Goal: Transaction & Acquisition: Purchase product/service

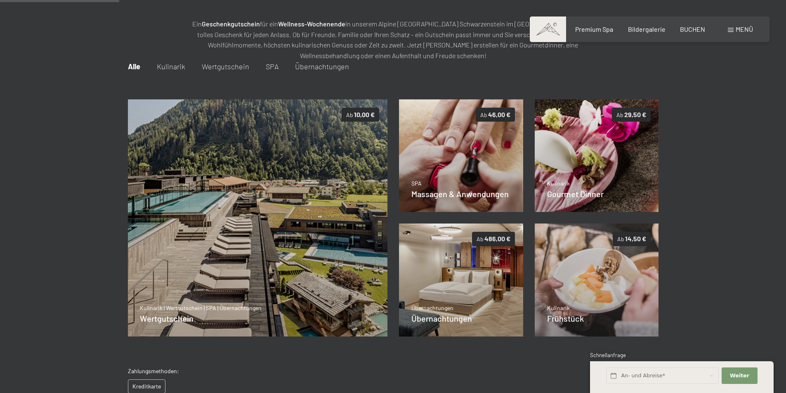
click at [753, 25] on div "Buchen Anfragen Premium Spa Bildergalerie BUCHEN Menü DE IT EN Gutschein Bilder…" at bounding box center [650, 29] width 207 height 9
click at [745, 33] on span "Menü" at bounding box center [744, 29] width 17 height 8
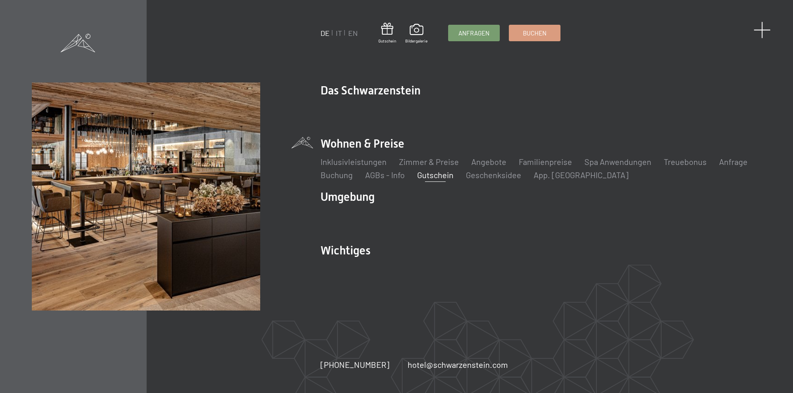
click at [761, 33] on span at bounding box center [761, 29] width 17 height 17
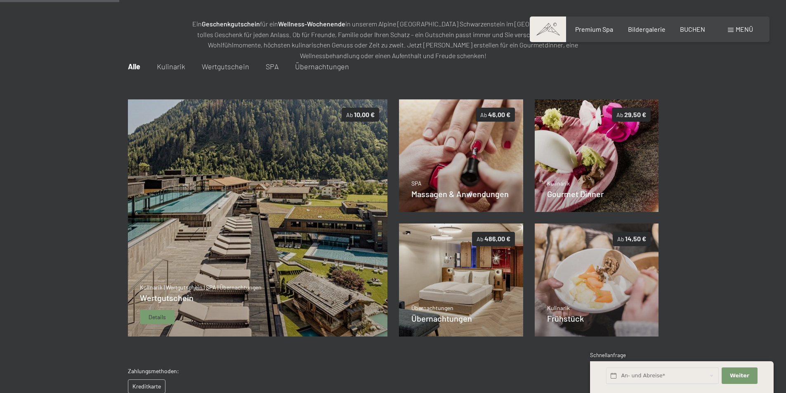
click at [254, 155] on img at bounding box center [258, 218] width 260 height 238
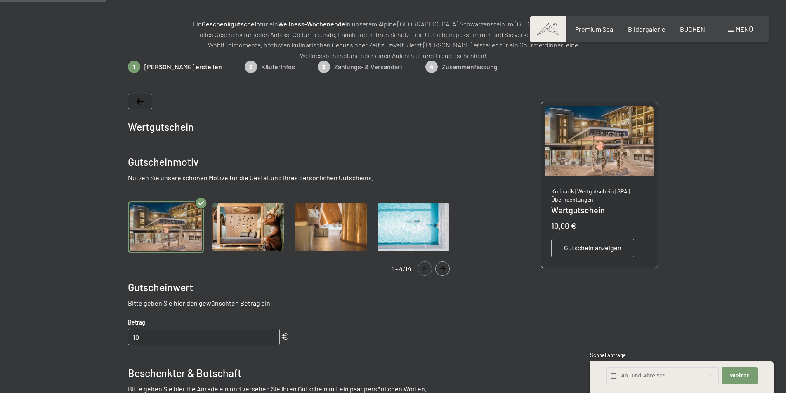
scroll to position [120, 0]
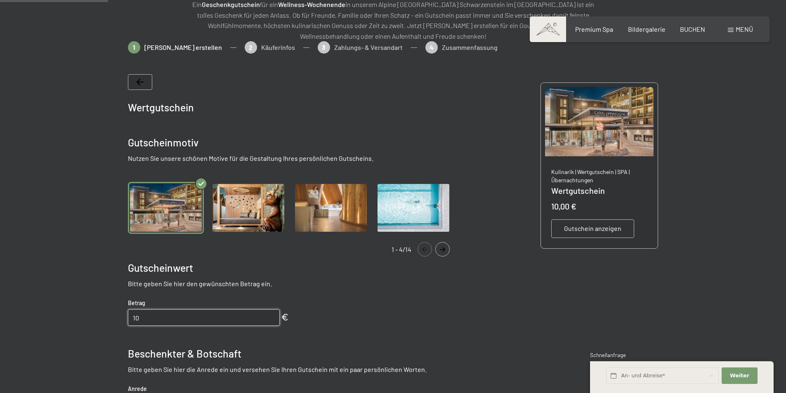
drag, startPoint x: 208, startPoint y: 320, endPoint x: 73, endPoint y: 320, distance: 135.0
click at [73, 320] on div at bounding box center [393, 316] width 786 height 550
type input "600"
click at [73, 320] on div at bounding box center [393, 316] width 786 height 550
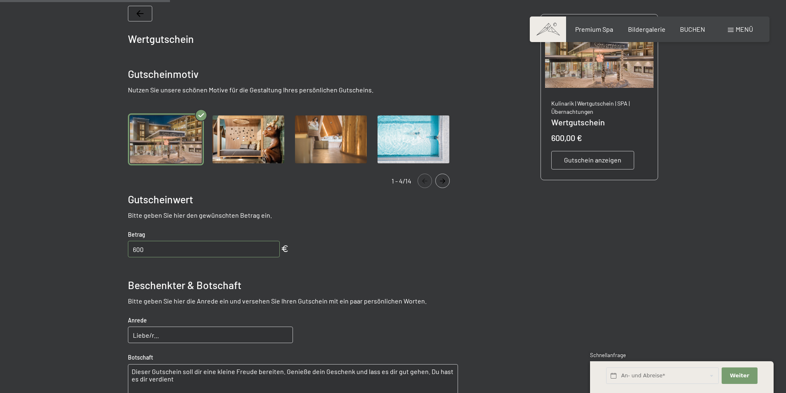
scroll to position [202, 0]
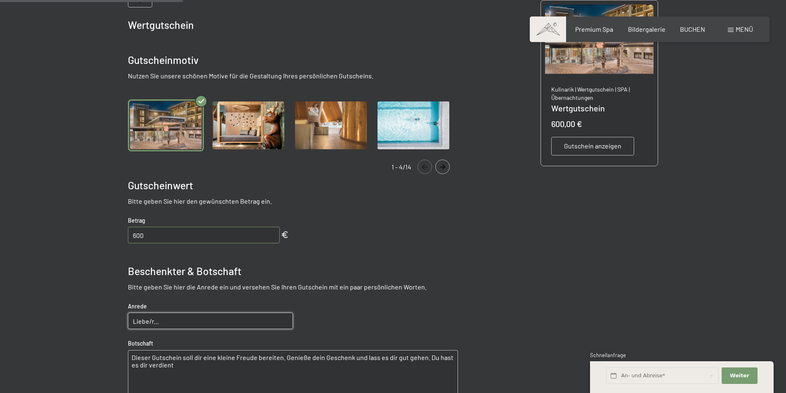
click at [212, 318] on input "Liebe/r..." at bounding box center [210, 321] width 165 height 17
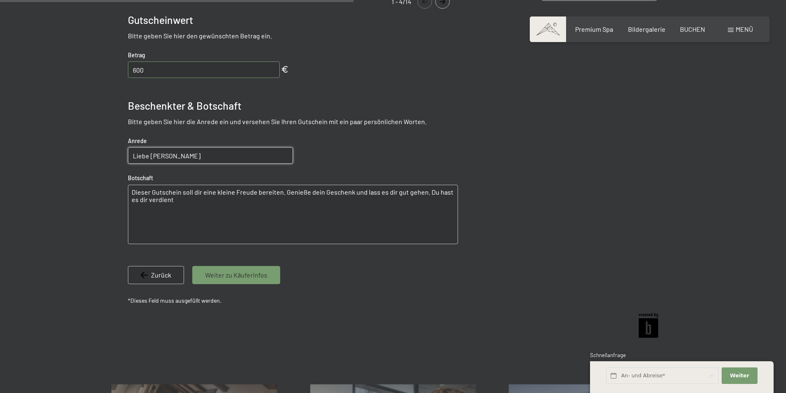
scroll to position [367, 0]
type input "[PERSON_NAME]"
drag, startPoint x: 178, startPoint y: 204, endPoint x: 130, endPoint y: 190, distance: 49.9
click at [130, 190] on textarea "Dieser Gutschein soll dir eine kleine Freude bereiten. Genieße dein Geschenk un…" at bounding box center [293, 214] width 330 height 59
click at [209, 192] on textarea at bounding box center [293, 214] width 330 height 59
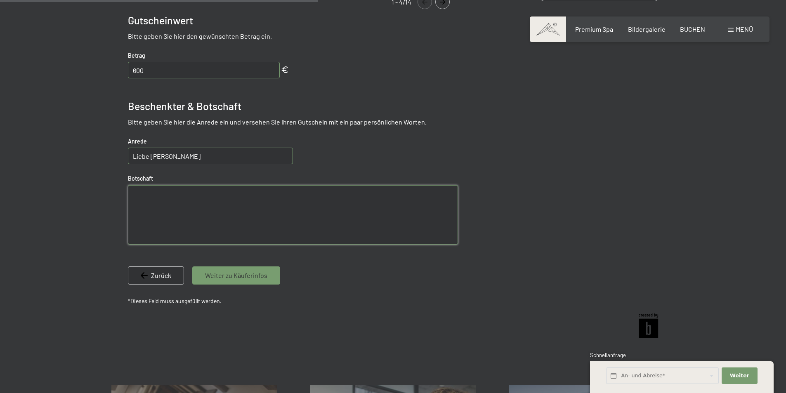
paste textarea "Herzlichen Glückwunsch zu deinem 30. Geburtstag! 🎉 Heute feiern wir nicht nur e…"
type textarea "Herzlichen Glückwunsch zu deinem 30. Geburtstag! 🎉 Heute feiern wir nicht nur e…"
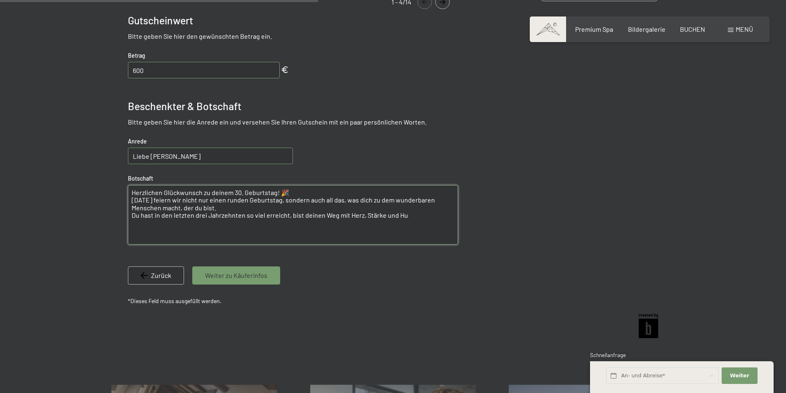
drag, startPoint x: 405, startPoint y: 218, endPoint x: 114, endPoint y: 194, distance: 292.0
click at [114, 194] on bn-voucher-app at bounding box center [392, 69] width 563 height 550
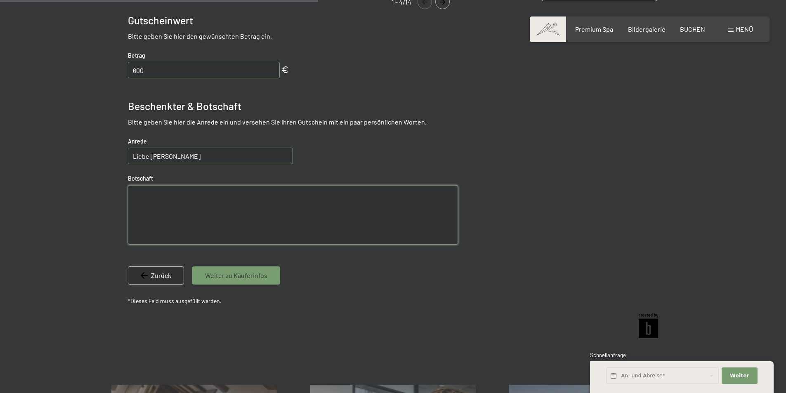
drag, startPoint x: 227, startPoint y: 154, endPoint x: 109, endPoint y: 159, distance: 117.4
click at [109, 159] on div at bounding box center [392, 69] width 625 height 550
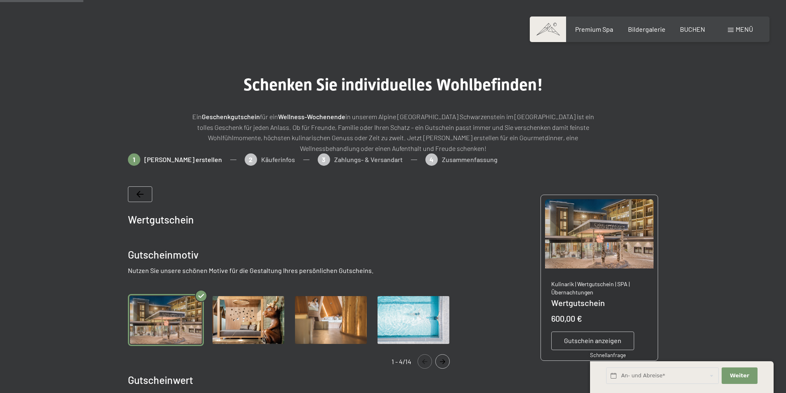
scroll to position [0, 0]
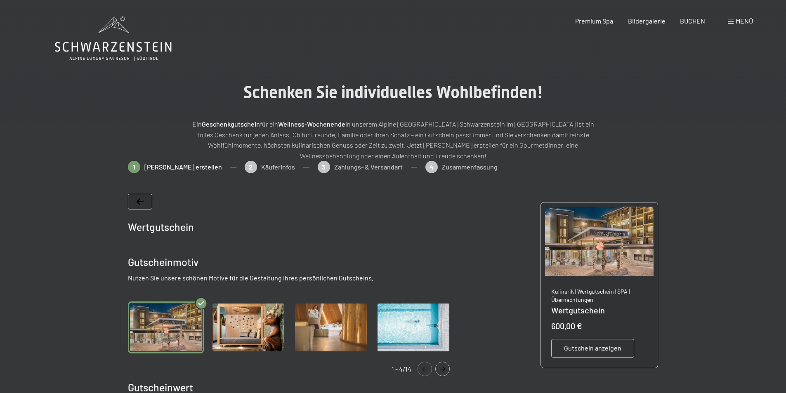
click at [140, 200] on icon at bounding box center [140, 202] width 7 height 7
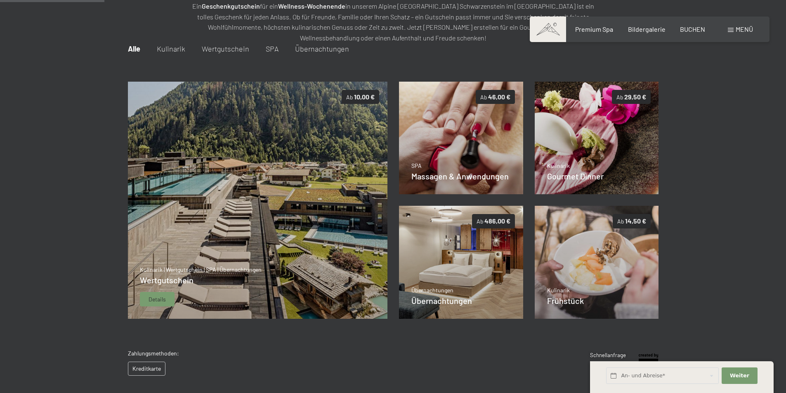
scroll to position [120, 0]
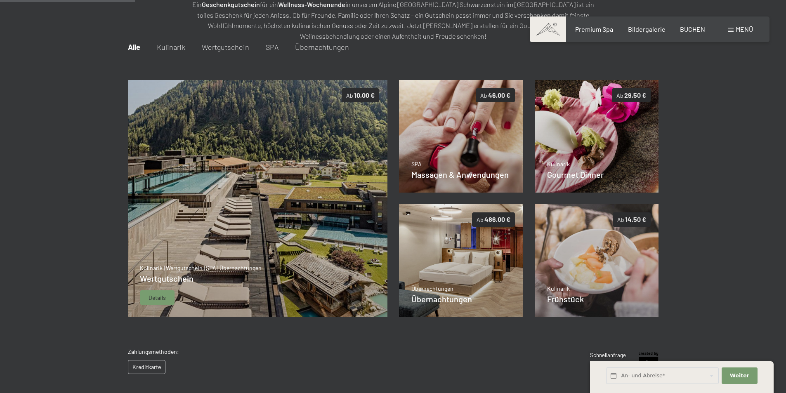
click at [298, 192] on img at bounding box center [258, 199] width 260 height 238
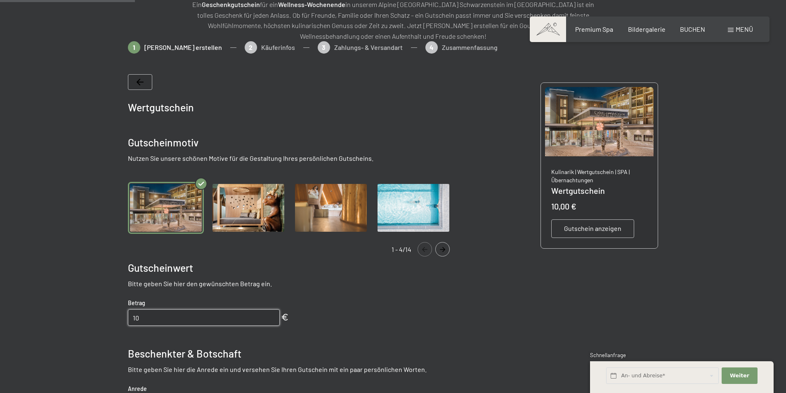
drag, startPoint x: 204, startPoint y: 320, endPoint x: 121, endPoint y: 324, distance: 82.3
click at [121, 324] on bn-voucher-app at bounding box center [392, 316] width 563 height 550
type input "600"
click at [118, 325] on bn-voucher-app at bounding box center [392, 316] width 563 height 550
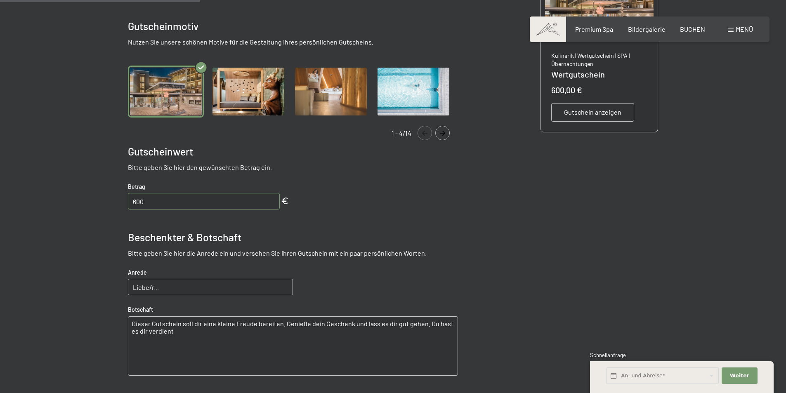
scroll to position [244, 0]
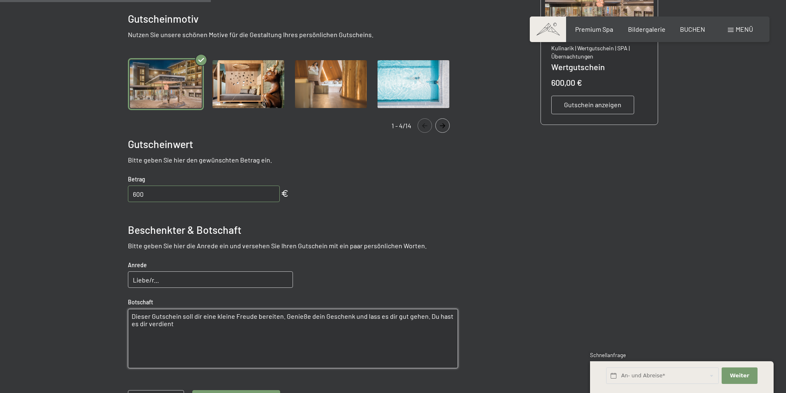
drag, startPoint x: 215, startPoint y: 331, endPoint x: 114, endPoint y: 320, distance: 101.4
click at [114, 320] on bn-voucher-app at bounding box center [392, 192] width 563 height 550
drag, startPoint x: 197, startPoint y: 282, endPoint x: 124, endPoint y: 282, distance: 73.5
click at [124, 282] on bn-voucher-app at bounding box center [392, 192] width 563 height 550
type input "Liebe Andrea,"
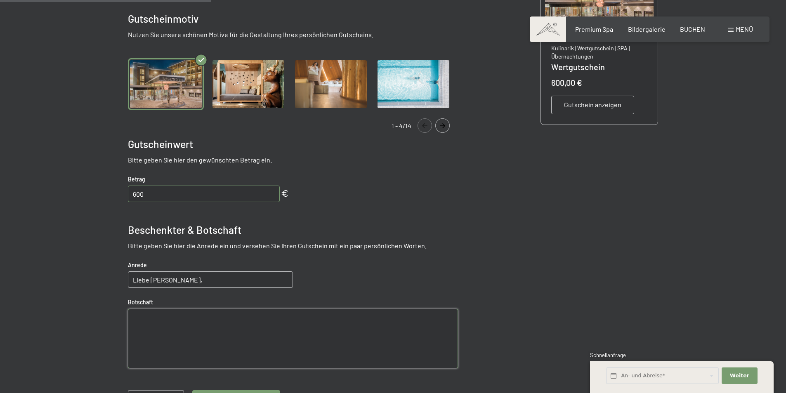
click at [150, 318] on textarea at bounding box center [293, 338] width 330 height 59
type textarea "w"
type textarea "viel Freude mit deinem Gutschein. Wir freuen uns schon dich wieder bei uns begr…"
click at [476, 243] on div "Wertgutschein Gutscheinmotiv Nutzen Sie unsere schönen Motive für die Gestaltun…" at bounding box center [393, 185] width 531 height 495
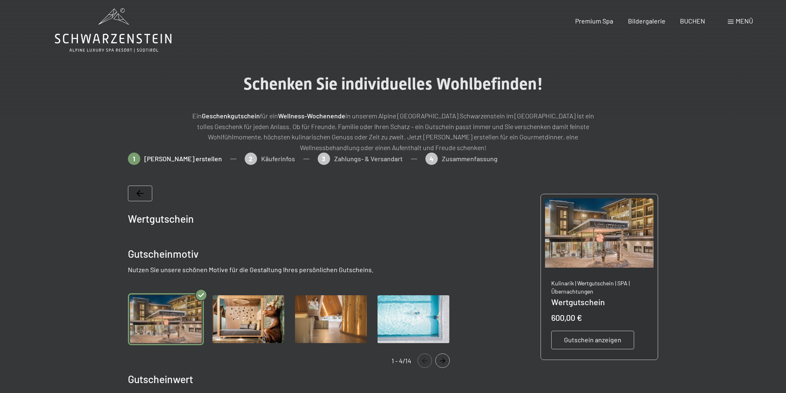
scroll to position [0, 0]
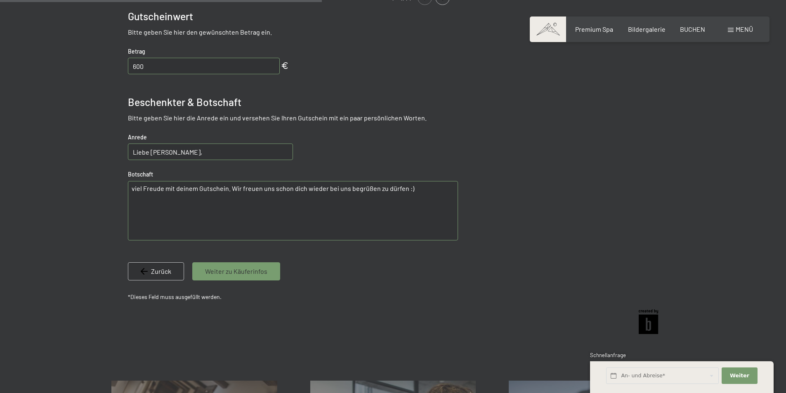
click at [233, 269] on span "Weiter zu Käuferinfos" at bounding box center [236, 271] width 62 height 9
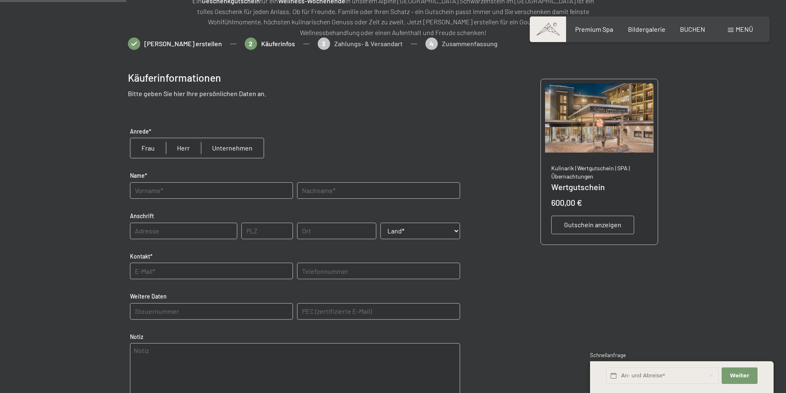
scroll to position [120, 0]
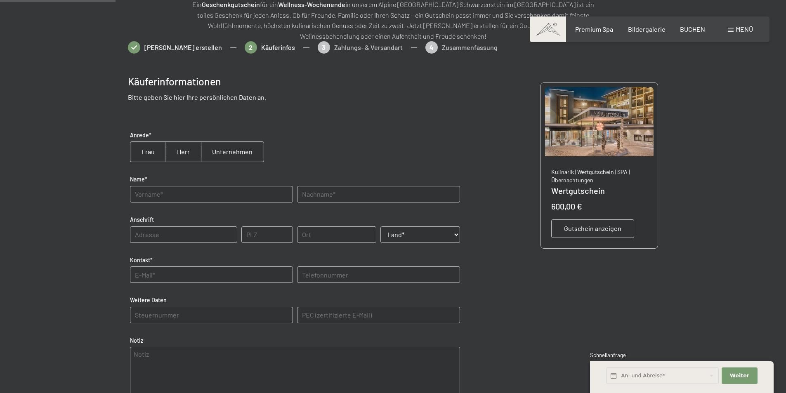
click at [176, 156] on input "radio" at bounding box center [183, 152] width 35 height 20
radio input "true"
click at [169, 193] on input "text" at bounding box center [211, 194] width 163 height 17
type input "Moritz"
type input "Gimpl"
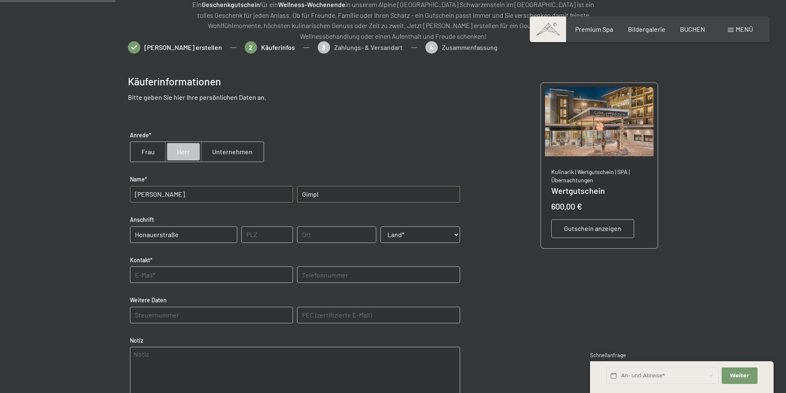
type input "Honauerstraße"
type input "4"
click at [199, 234] on input "Honauerstraße" at bounding box center [183, 235] width 107 height 17
type input "Honauerstraße 37A"
type input "4020"
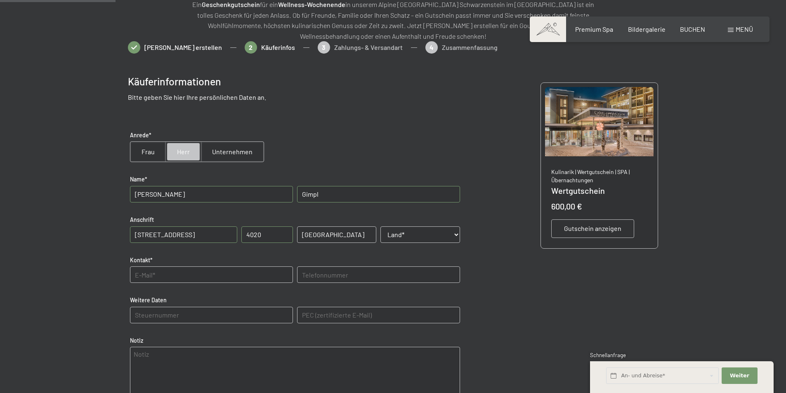
type input "Linz"
select select "AUT"
type input "mogimpl_10@gmx.at"
type input "+436643537055"
click at [206, 234] on input "Honauerstraße 37A" at bounding box center [183, 235] width 107 height 17
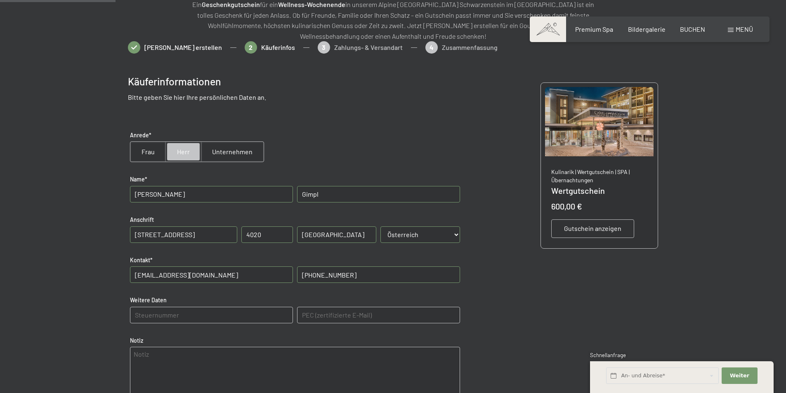
type input "Honauerstraße 37A/4"
click at [518, 255] on div "Käuferinformationen Bitte geben Sie hier Ihre persönlichen Daten an. Anrede* Fr…" at bounding box center [393, 263] width 531 height 402
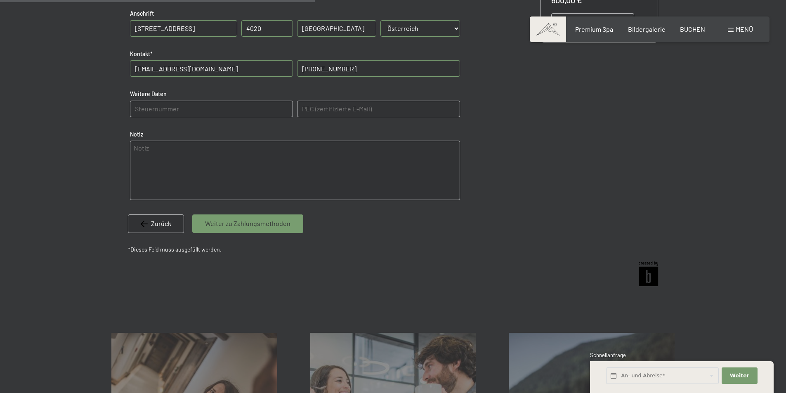
click at [271, 220] on span "Weiter zu Zahlungsmethoden" at bounding box center [247, 223] width 85 height 9
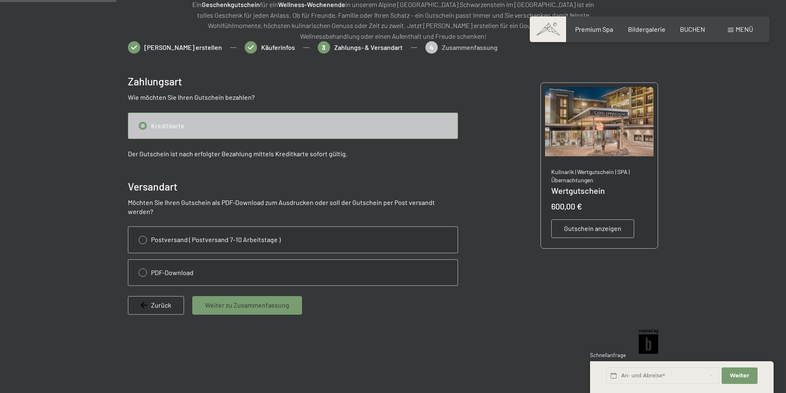
scroll to position [78, 0]
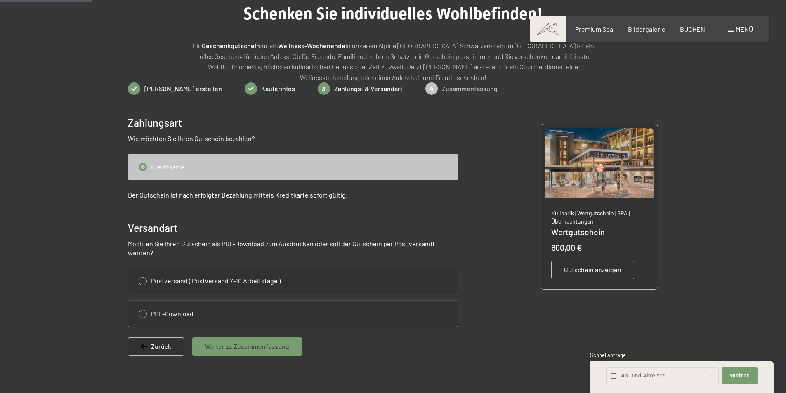
click at [139, 303] on input "radio" at bounding box center [292, 314] width 329 height 26
radio input "true"
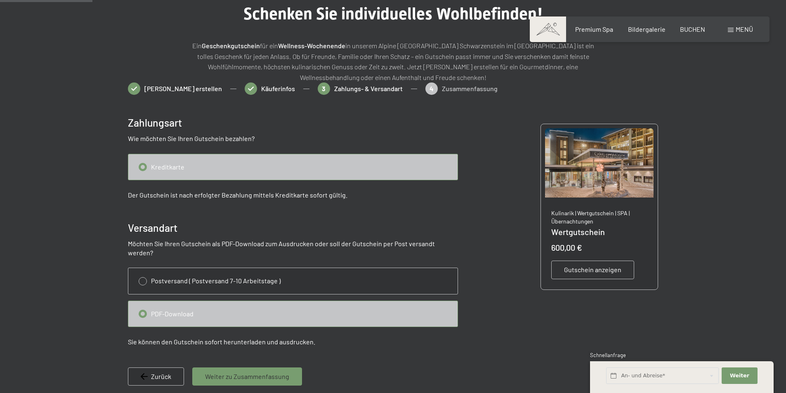
click at [592, 274] on span "Gutschein anzeigen" at bounding box center [592, 269] width 57 height 9
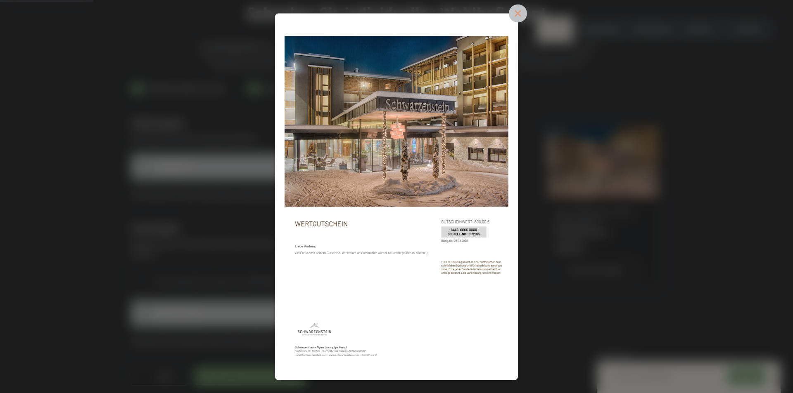
click at [517, 14] on icon at bounding box center [518, 13] width 8 height 8
